Goal: Transaction & Acquisition: Obtain resource

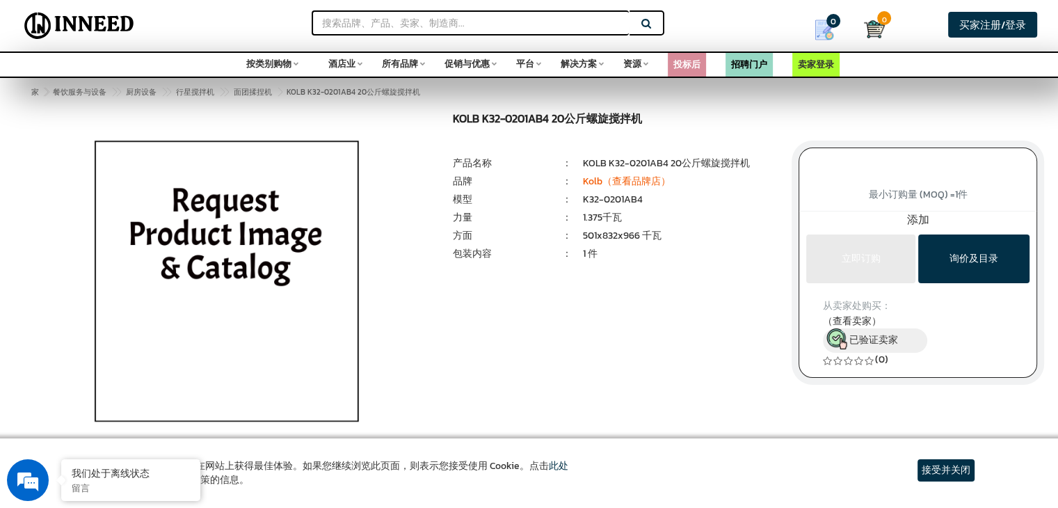
click at [790, 131] on div "₹ 0.00 (tax excl.) Qty 1 Piece(s) 1 件" at bounding box center [918, 245] width 260 height 265
click at [730, 165] on font "KOLB K32-0201AB4 20公斤螺旋搅拌机" at bounding box center [666, 163] width 167 height 15
click at [600, 183] on font "Kolb（查看品牌店）" at bounding box center [627, 181] width 88 height 15
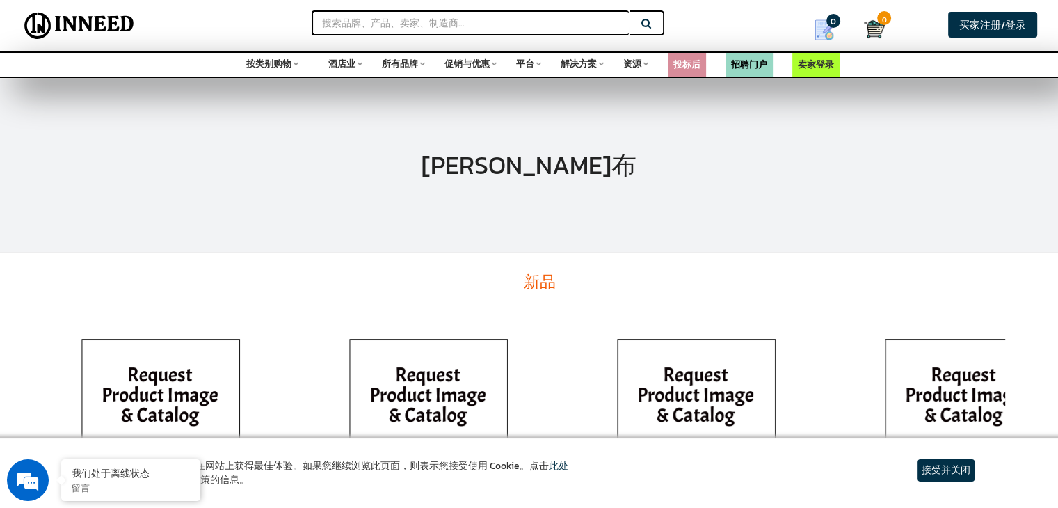
click at [724, 223] on div "[PERSON_NAME]布" at bounding box center [529, 166] width 1058 height 174
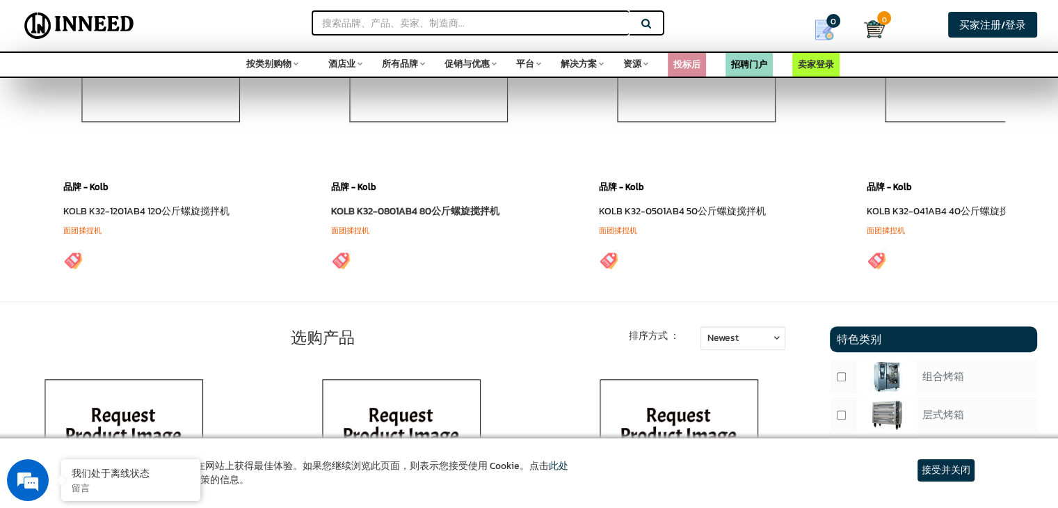
scroll to position [348, 0]
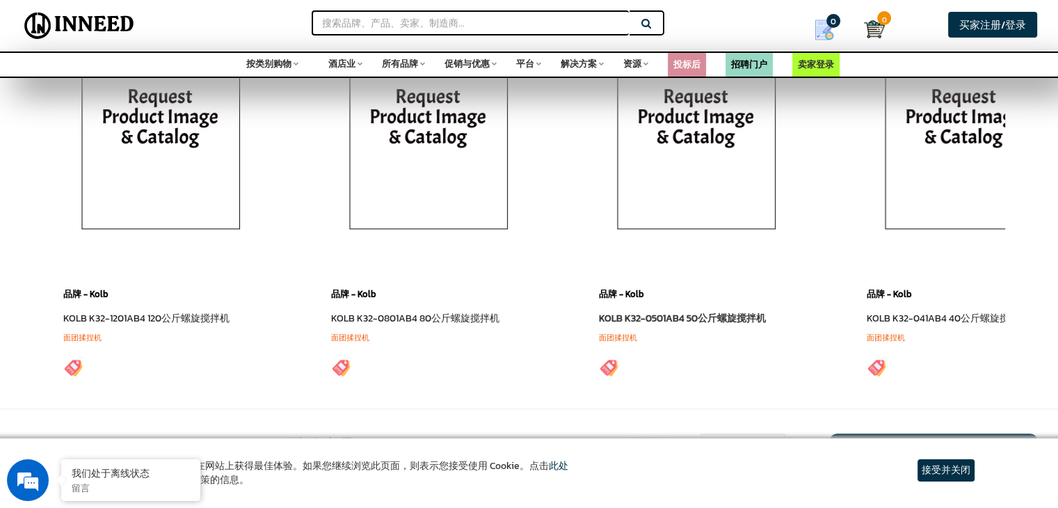
scroll to position [877, 0]
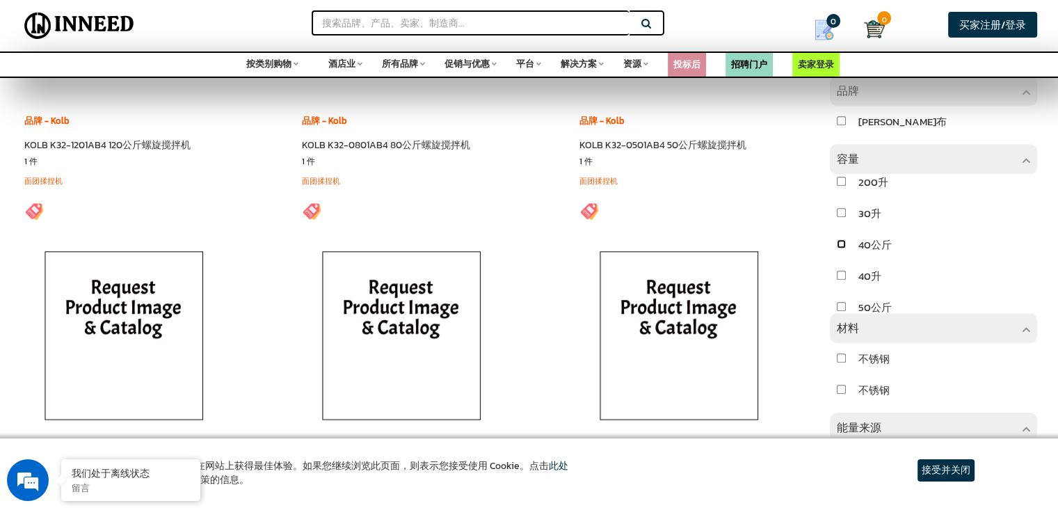
click at [843, 248] on input "checkbox" at bounding box center [841, 243] width 9 height 9
checkbox input "true"
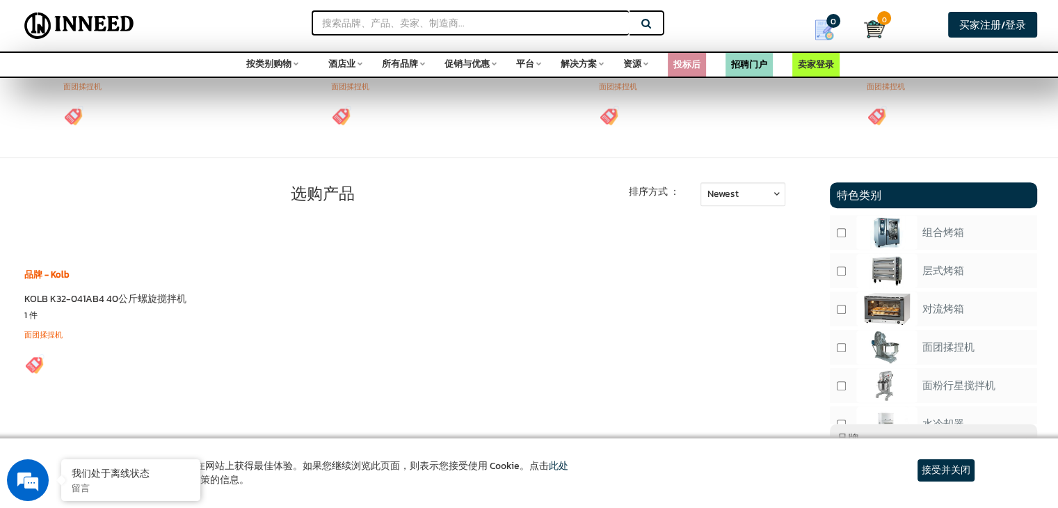
scroll to position [669, 0]
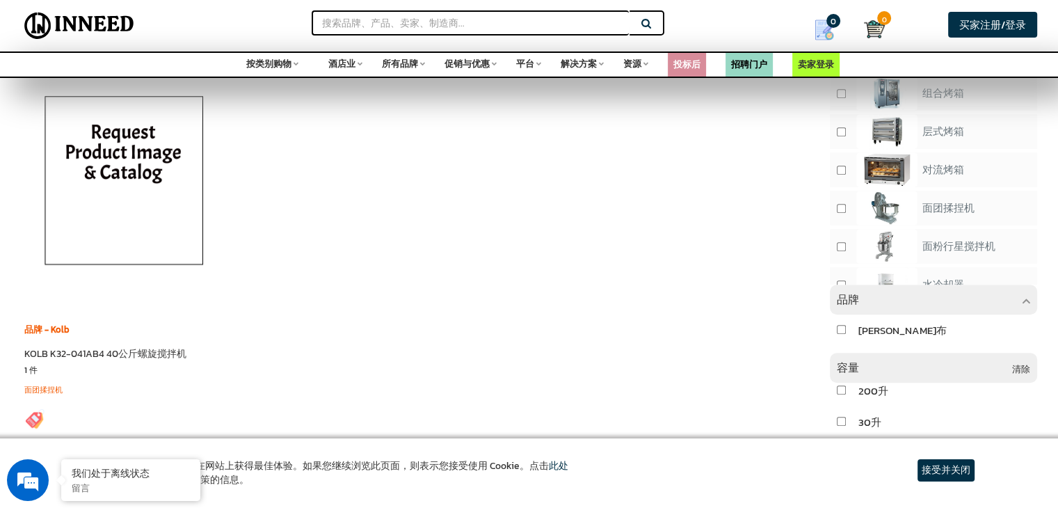
click at [353, 267] on div "品牌 - Kolb KOLB K32-041AB4 40公斤螺旋搅拌机 1 件 面团揉捏机" at bounding box center [408, 257] width 788 height 363
click at [129, 239] on img at bounding box center [123, 183] width 195 height 209
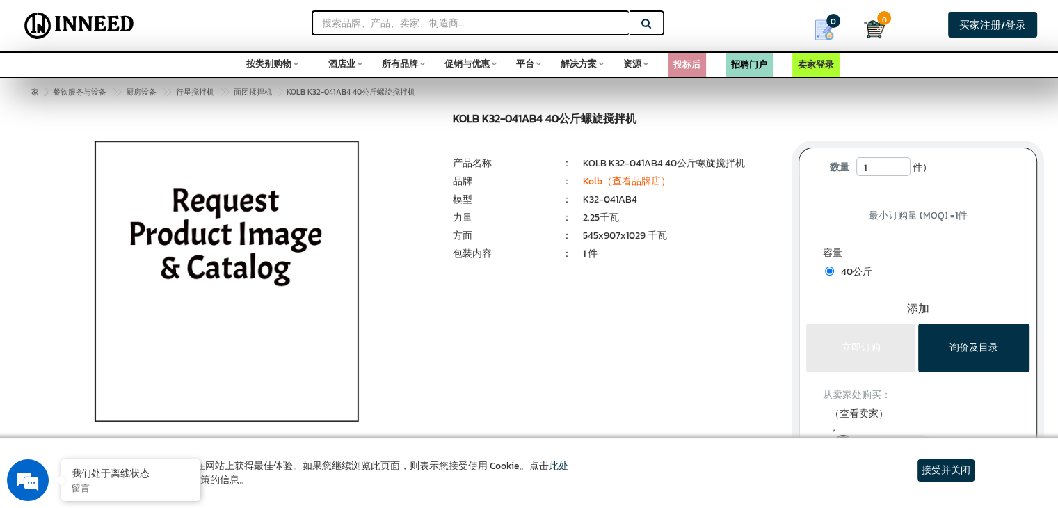
click at [646, 229] on font "545x907x1029 千瓦" at bounding box center [625, 235] width 84 height 15
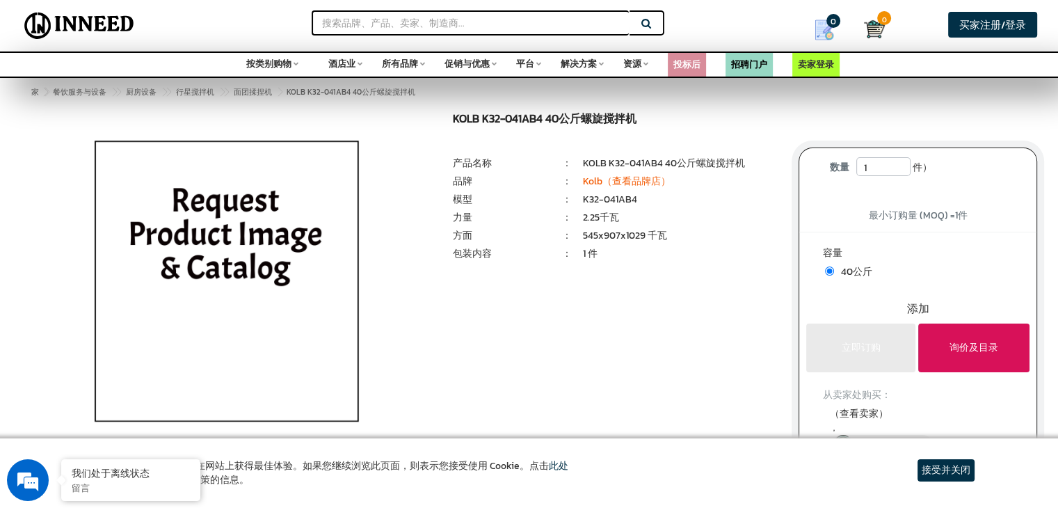
click at [955, 343] on font "询价及目录" at bounding box center [974, 347] width 49 height 15
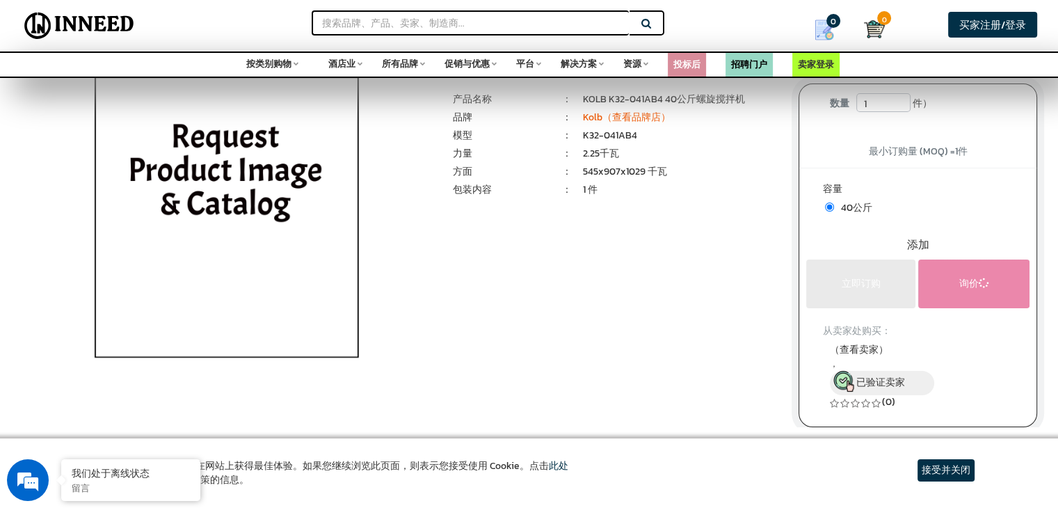
scroll to position [70, 0]
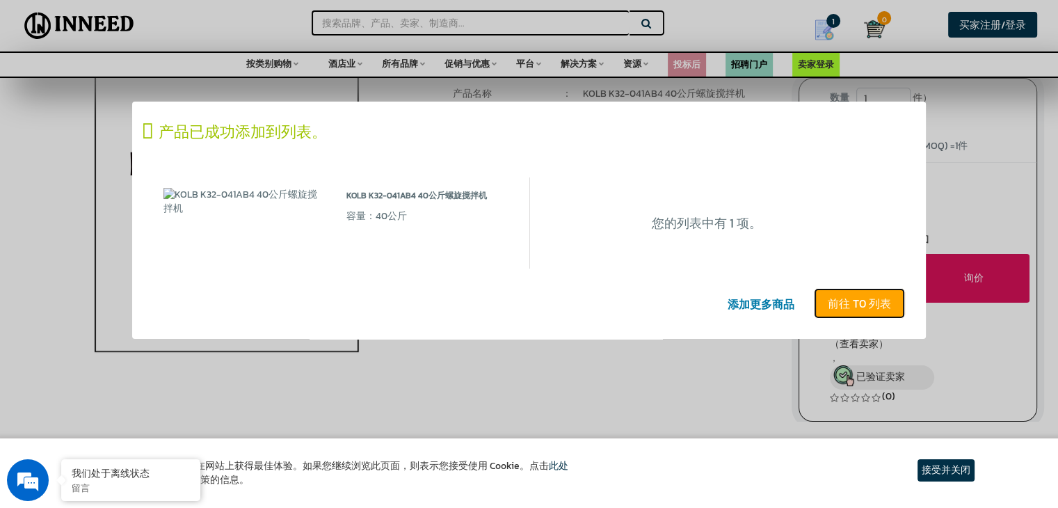
click at [876, 307] on font "前往 T0 列表" at bounding box center [859, 303] width 63 height 17
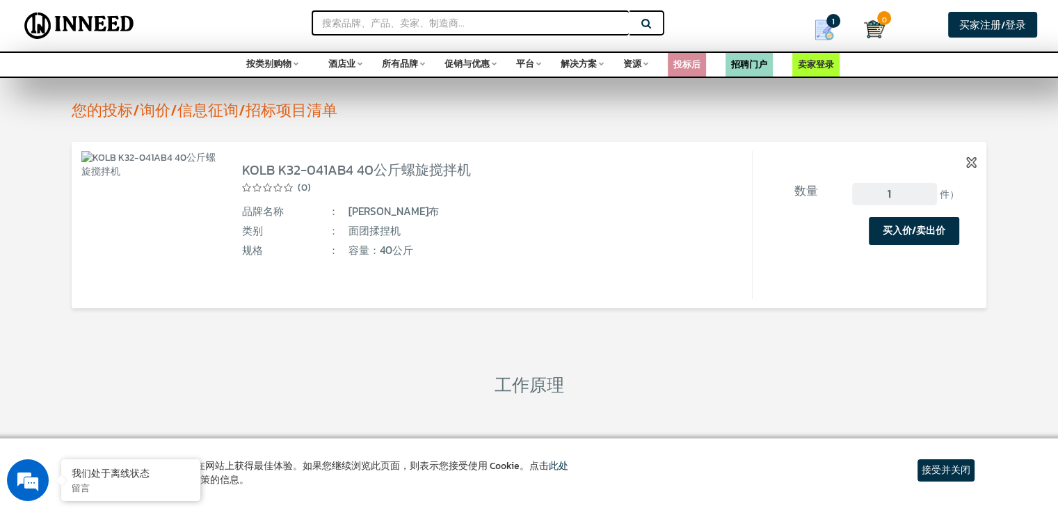
click at [877, 232] on button "买入价/卖出价" at bounding box center [914, 231] width 90 height 28
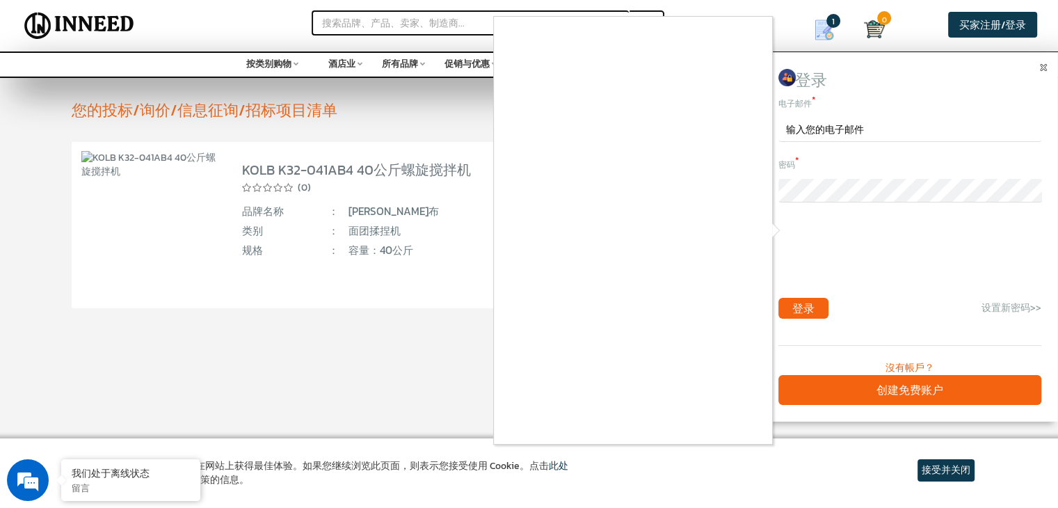
click at [838, 118] on div at bounding box center [529, 254] width 1058 height 508
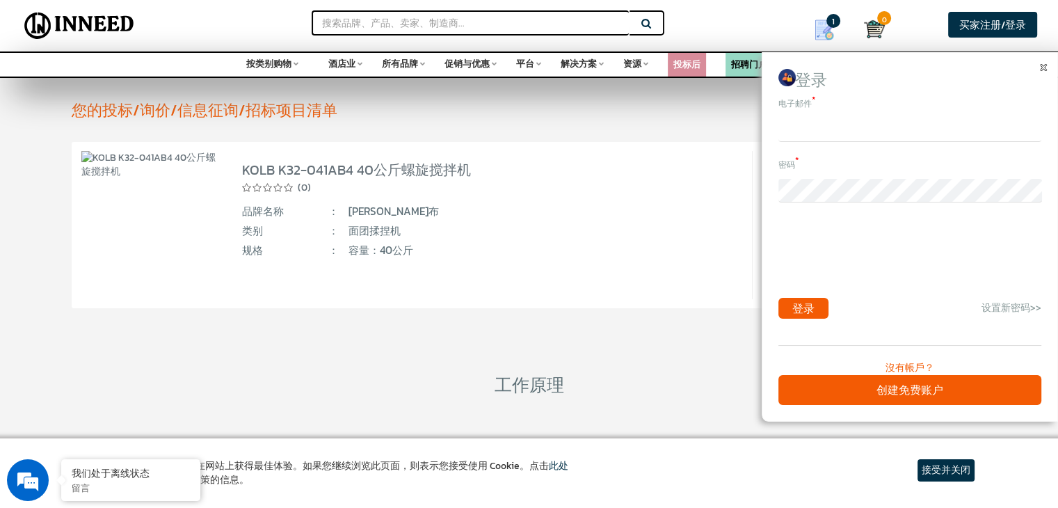
click at [843, 119] on input "email" at bounding box center [910, 130] width 263 height 24
drag, startPoint x: 849, startPoint y: 73, endPoint x: 806, endPoint y: 79, distance: 43.5
click at [848, 74] on div "登录" at bounding box center [910, 80] width 263 height 23
click at [800, 77] on font "登录" at bounding box center [811, 80] width 32 height 24
click at [782, 79] on img at bounding box center [787, 77] width 17 height 17
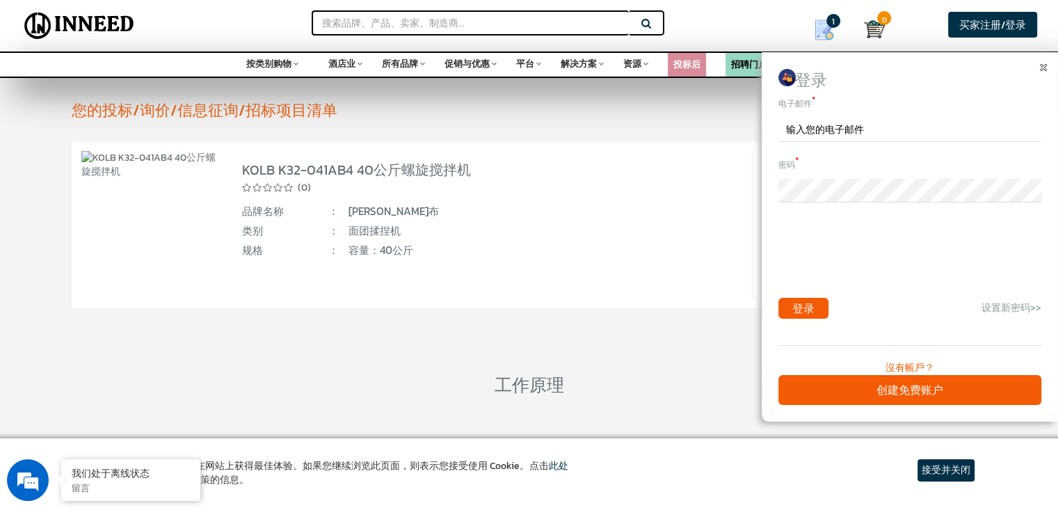
click at [1042, 65] on img at bounding box center [1043, 67] width 7 height 7
